Goal: Task Accomplishment & Management: Use online tool/utility

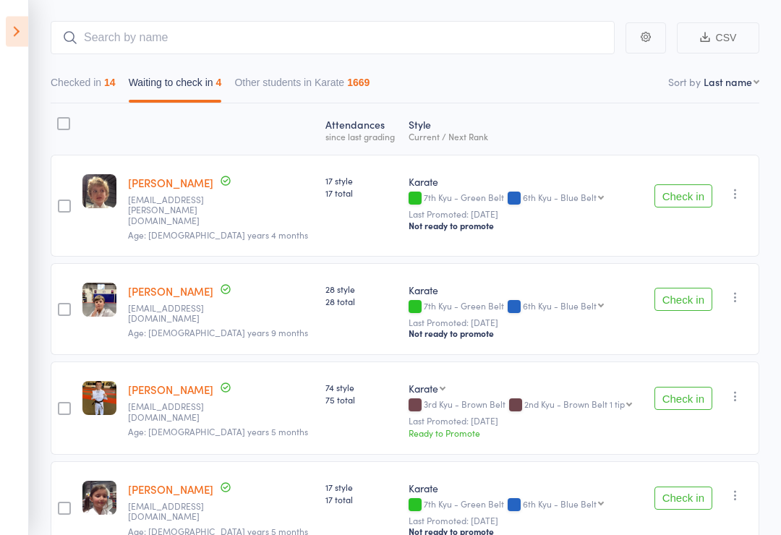
scroll to position [118, 0]
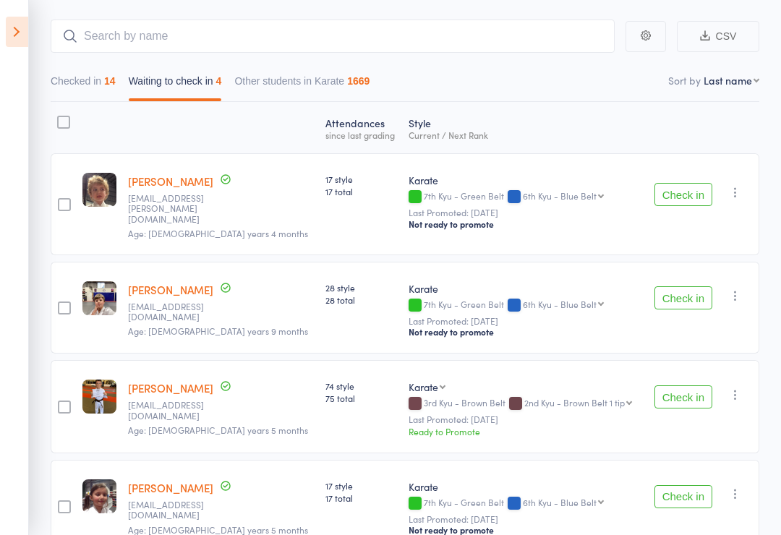
click at [59, 121] on div at bounding box center [63, 122] width 13 height 13
click at [60, 118] on input "checkbox" at bounding box center [60, 118] width 0 height 0
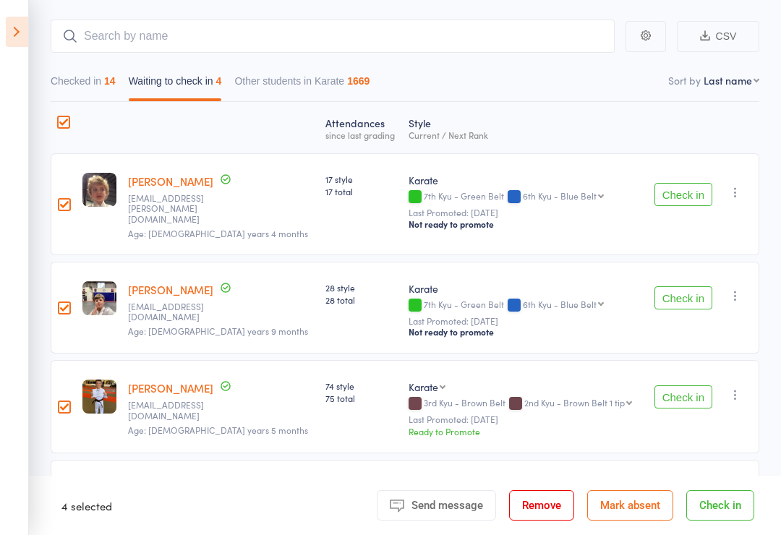
click at [643, 520] on button "Mark absent" at bounding box center [630, 505] width 86 height 30
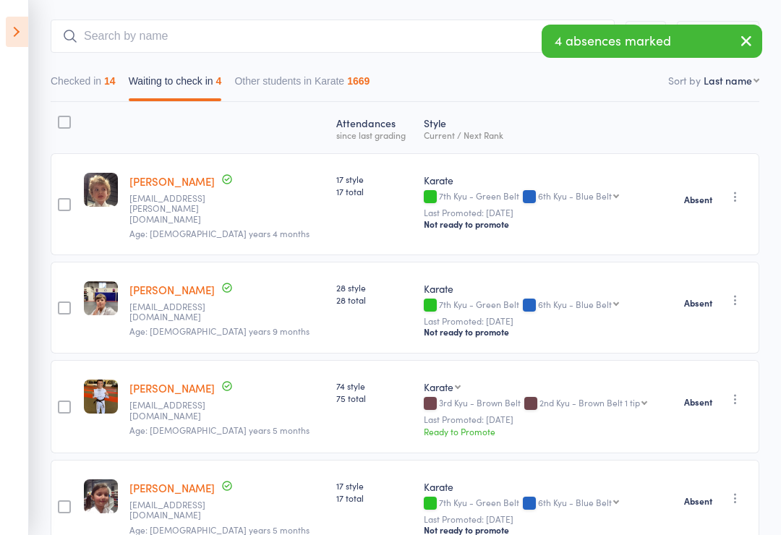
click at [9, 31] on icon at bounding box center [17, 32] width 22 height 30
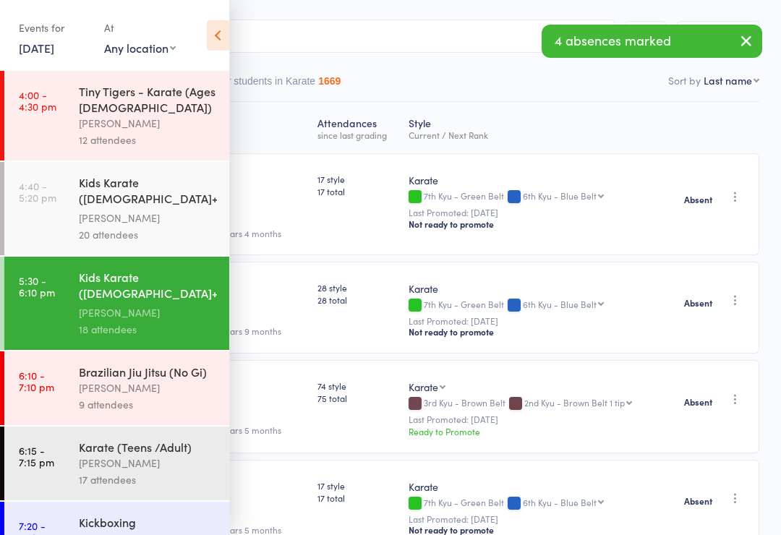
scroll to position [25, 0]
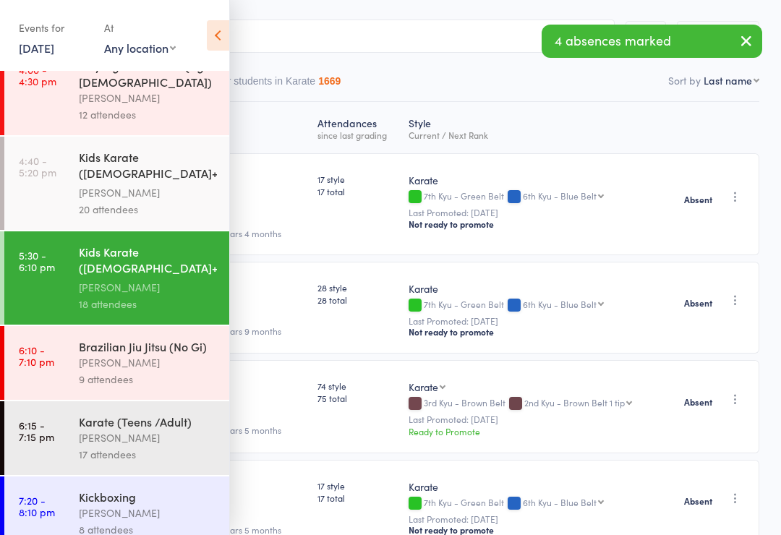
click at [99, 442] on div "[PERSON_NAME]" at bounding box center [148, 437] width 138 height 17
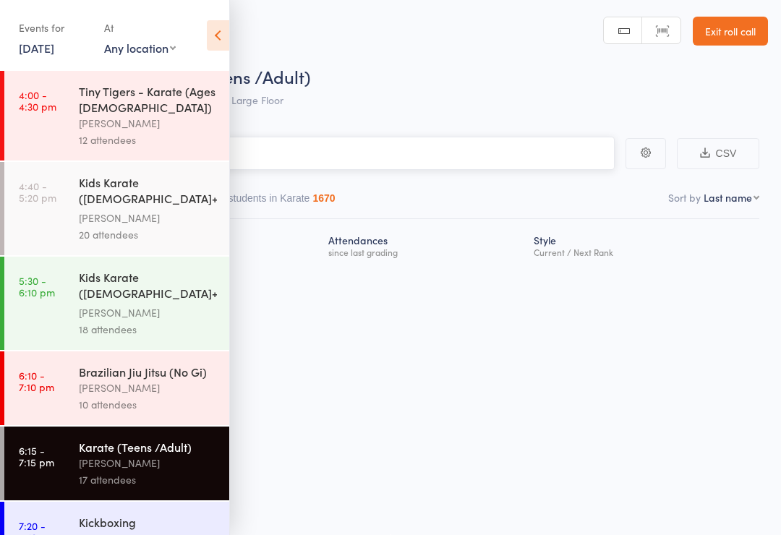
scroll to position [10, 0]
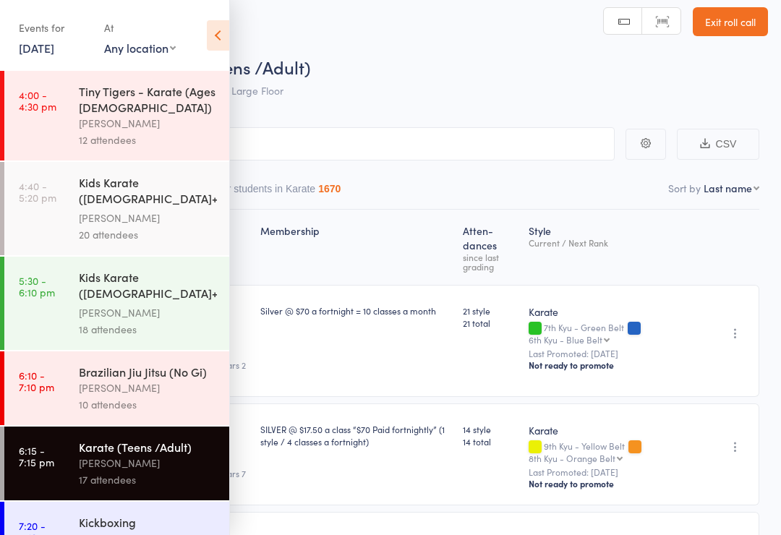
click at [218, 34] on icon at bounding box center [218, 35] width 22 height 30
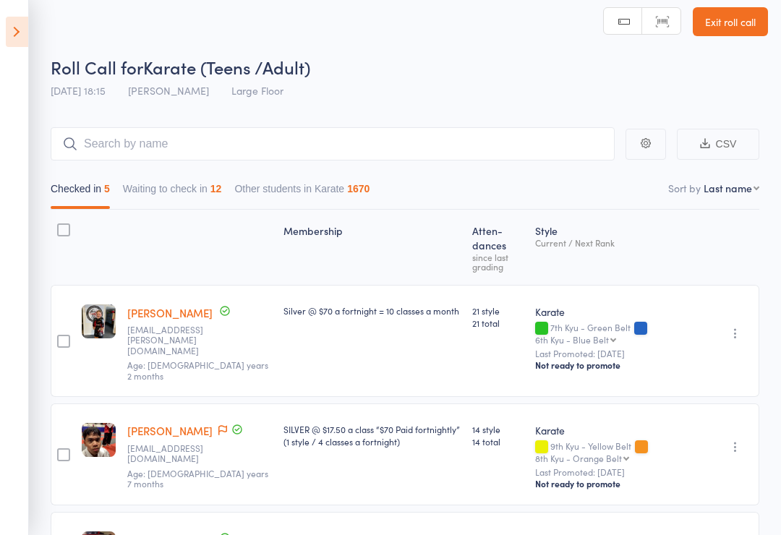
click at [197, 190] on button "Waiting to check in 12" at bounding box center [172, 192] width 99 height 33
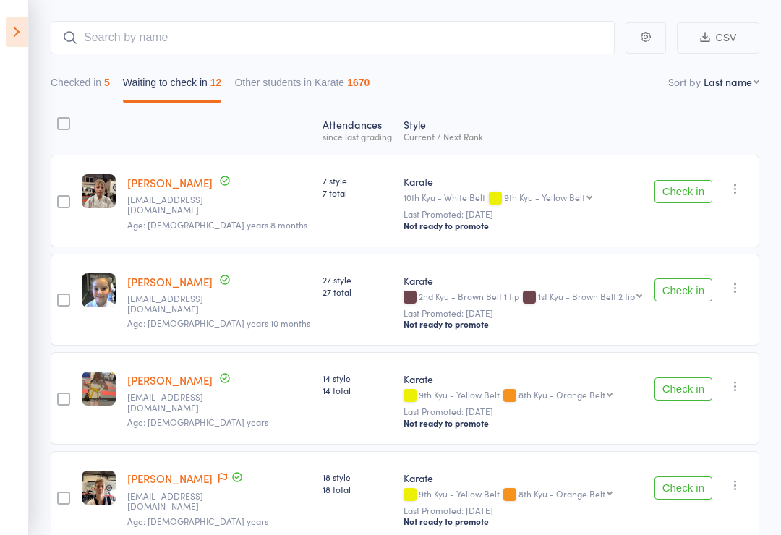
scroll to position [121, 0]
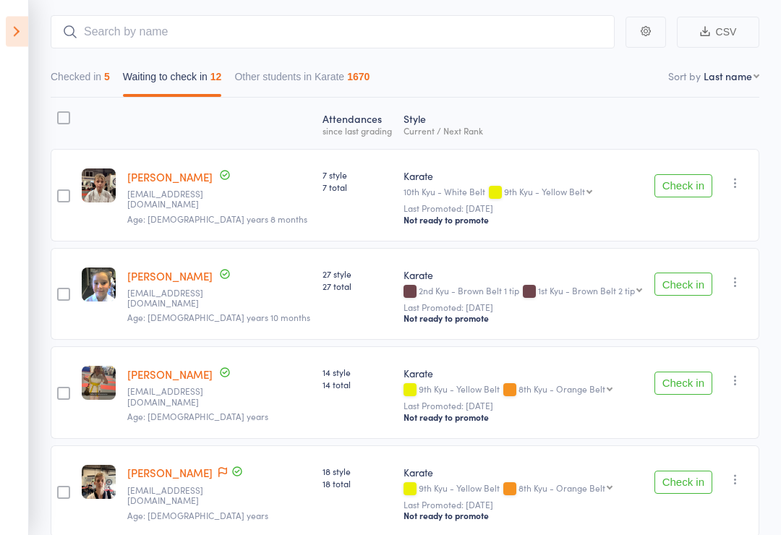
click at [686, 177] on button "Check in" at bounding box center [683, 186] width 58 height 23
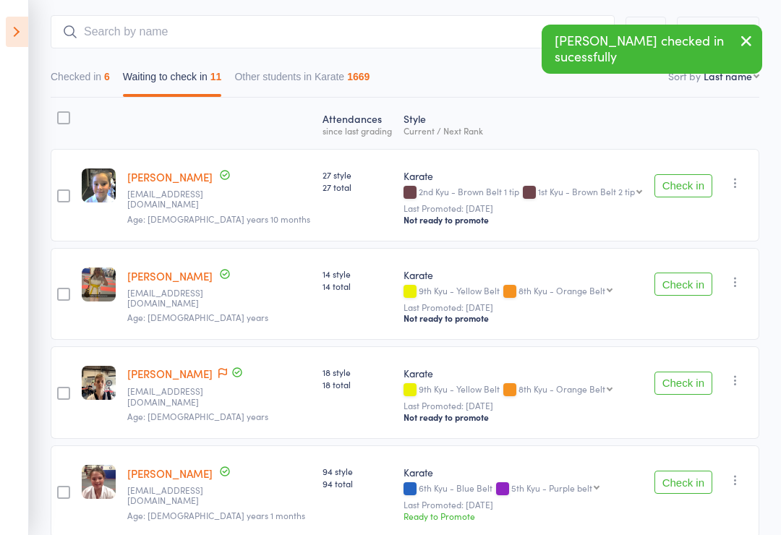
click at [681, 186] on button "Check in" at bounding box center [683, 185] width 58 height 23
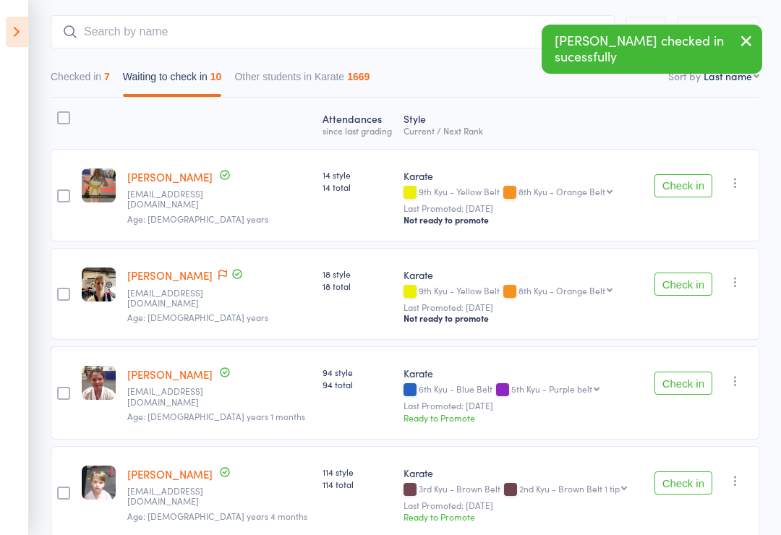
click at [683, 192] on button "Check in" at bounding box center [683, 185] width 58 height 23
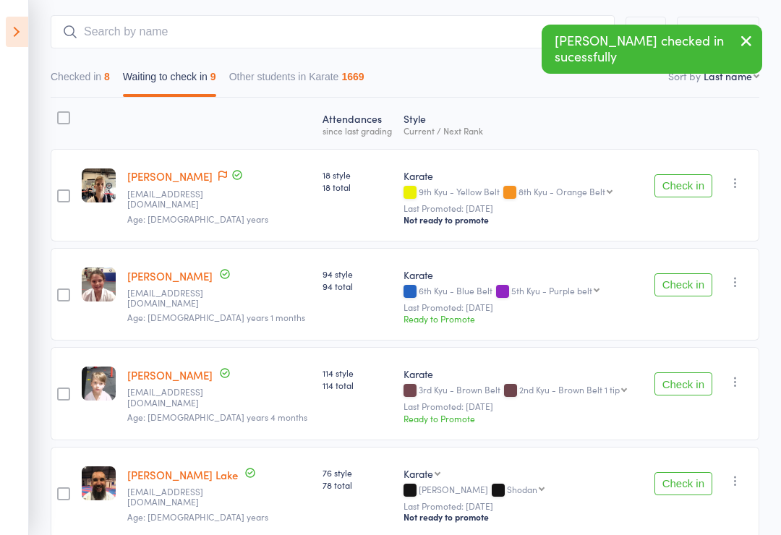
click at [700, 486] on button "Check in" at bounding box center [683, 483] width 58 height 23
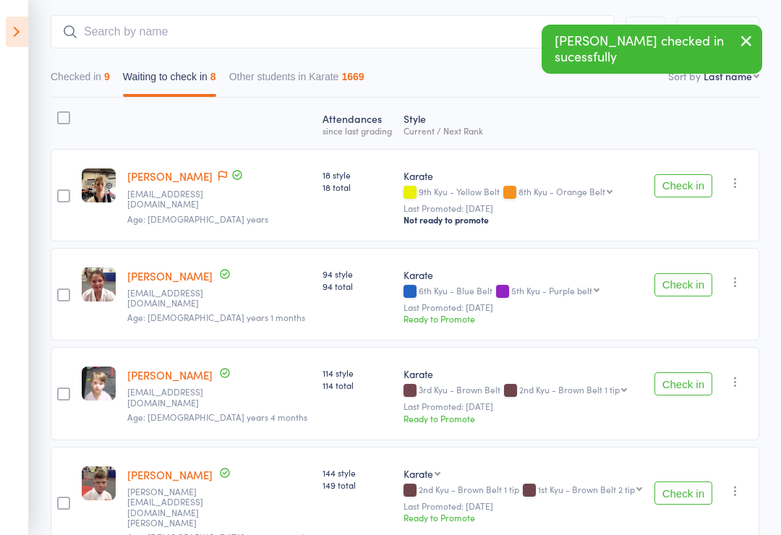
click at [689, 494] on button "Check in" at bounding box center [683, 492] width 58 height 23
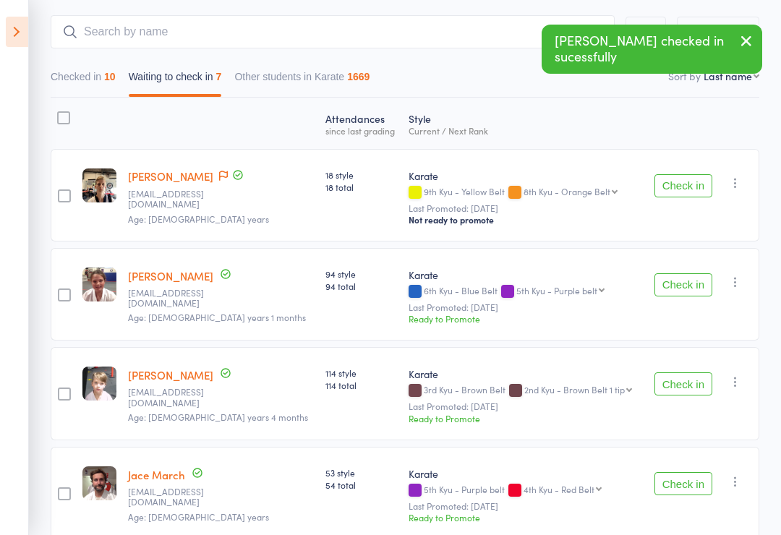
click at [688, 486] on button "Check in" at bounding box center [683, 483] width 58 height 23
click at [685, 486] on button "Check in" at bounding box center [683, 483] width 58 height 23
click at [687, 487] on button "Check in" at bounding box center [683, 483] width 58 height 23
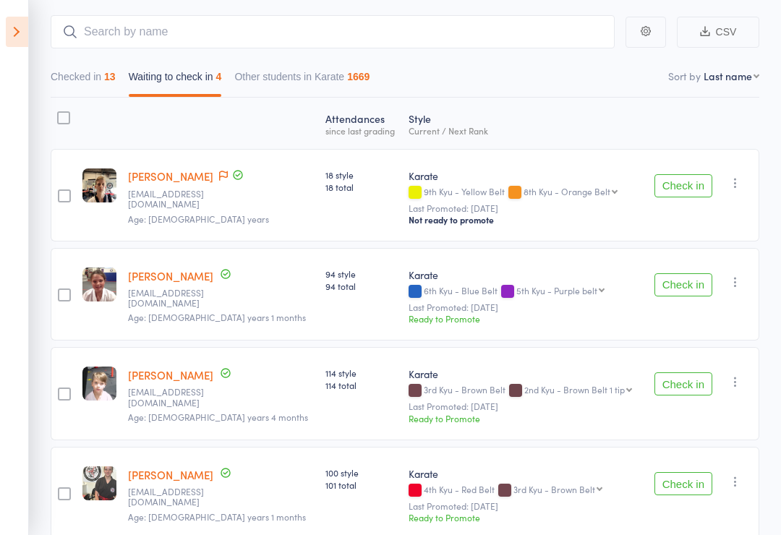
scroll to position [171, 0]
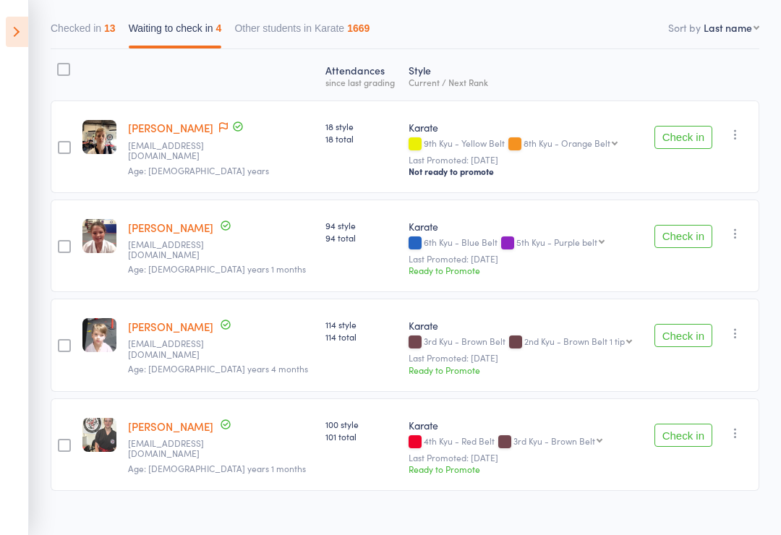
click at [704, 339] on button "Check in" at bounding box center [683, 335] width 58 height 23
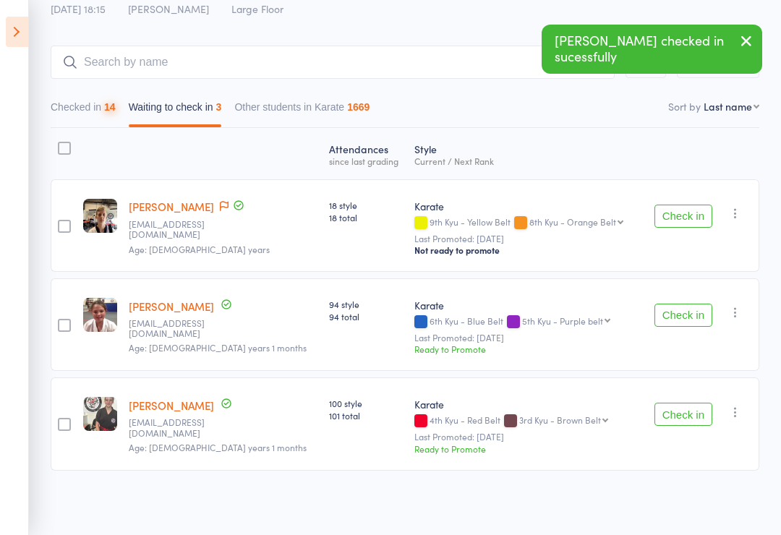
scroll to position [72, 0]
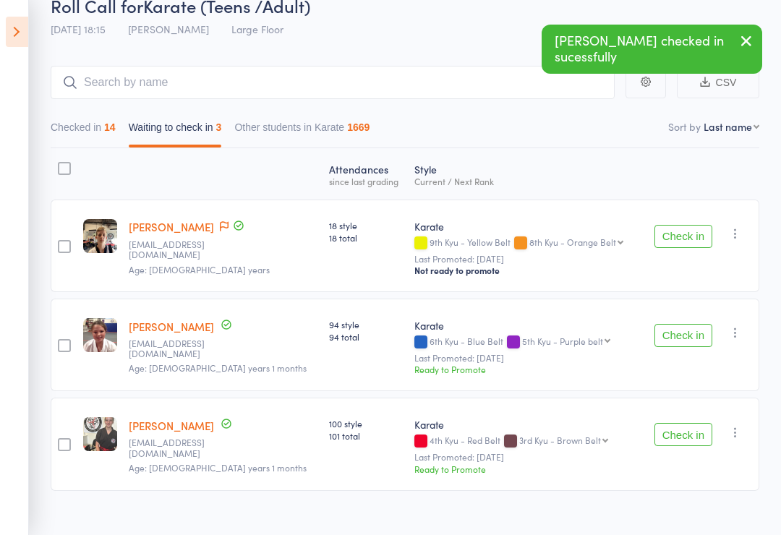
click at [692, 330] on button "Check in" at bounding box center [683, 335] width 58 height 23
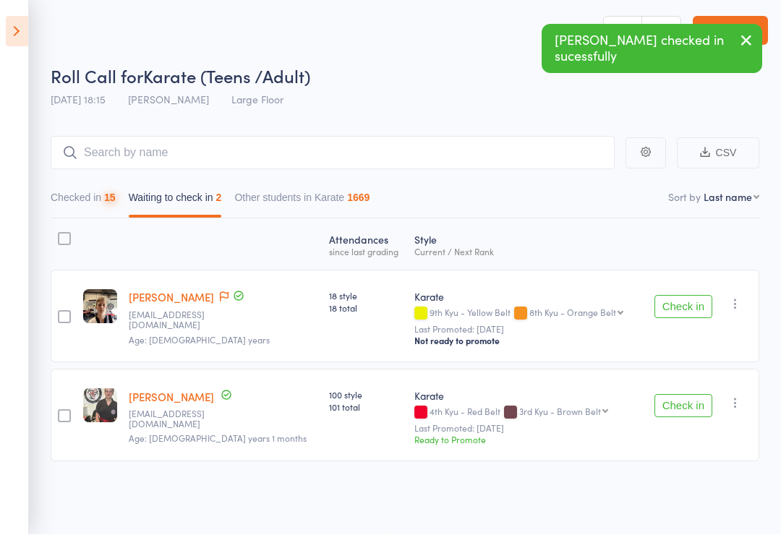
scroll to position [10, 0]
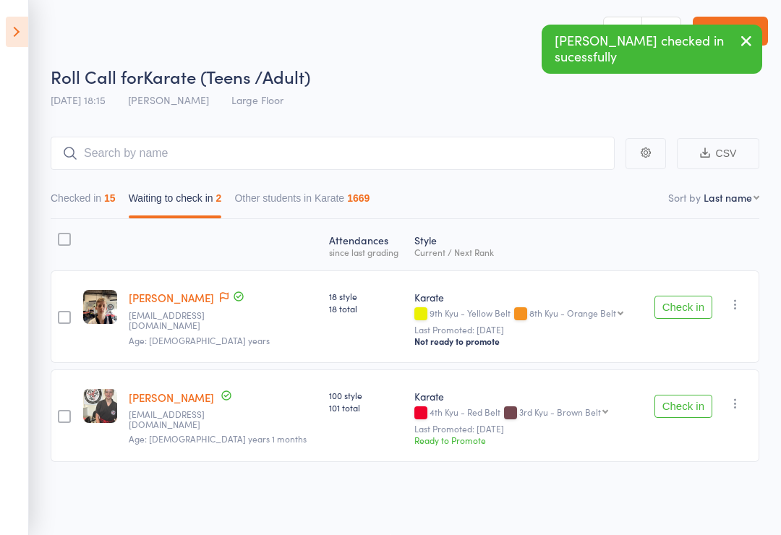
click at [92, 192] on button "Checked in 15" at bounding box center [83, 201] width 65 height 33
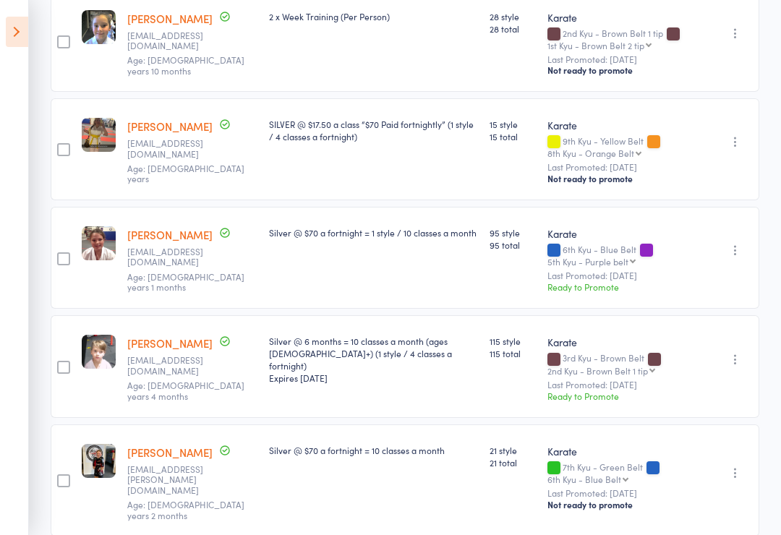
scroll to position [412, 0]
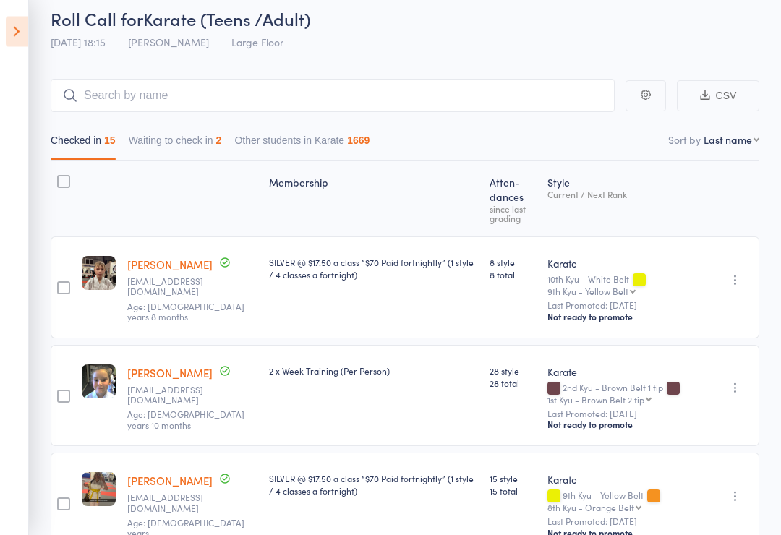
click at [172, 136] on button "Waiting to check in 2" at bounding box center [175, 144] width 93 height 33
